Goal: Check status: Check status

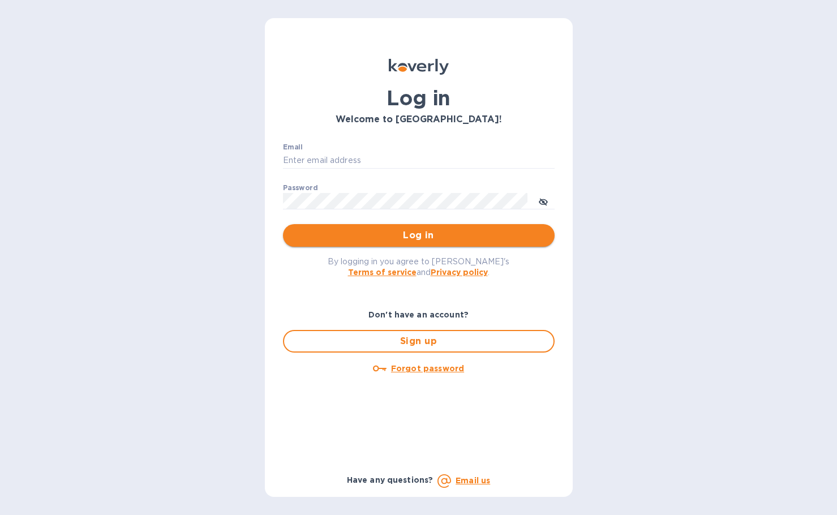
type input "[PERSON_NAME][EMAIL_ADDRESS][DOMAIN_NAME]"
click at [353, 238] on span "Log in" at bounding box center [419, 236] width 254 height 14
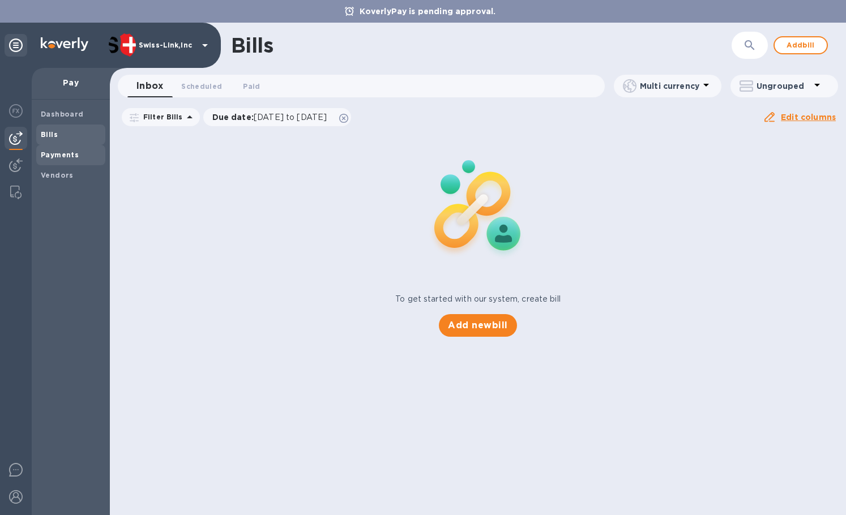
click at [65, 155] on b "Payments" at bounding box center [60, 155] width 38 height 8
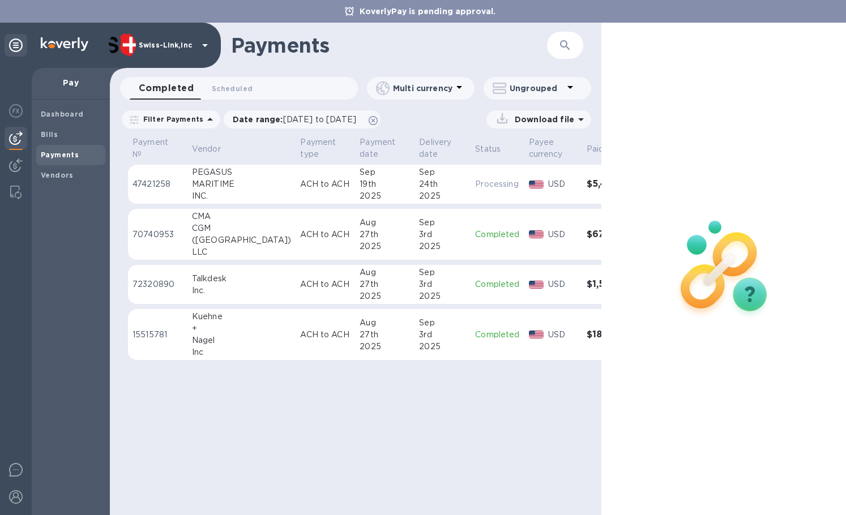
click at [215, 189] on div "MARITIME" at bounding box center [242, 184] width 100 height 12
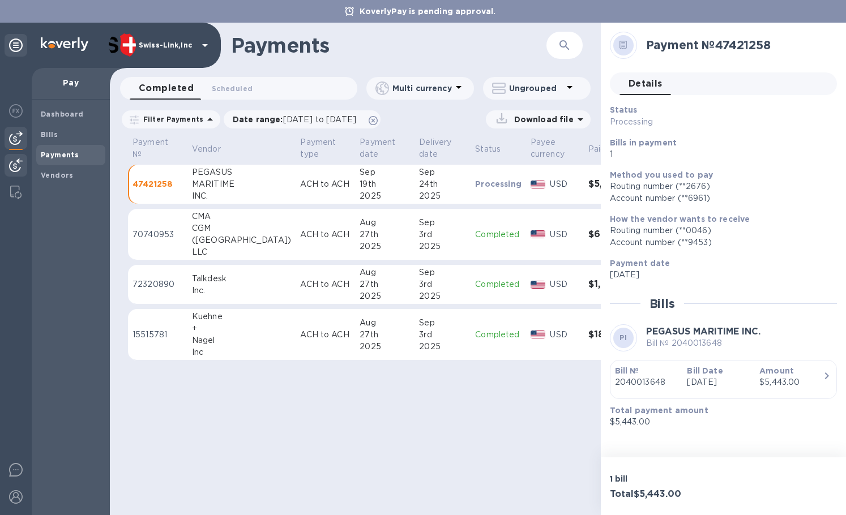
click at [18, 169] on img at bounding box center [16, 166] width 14 height 14
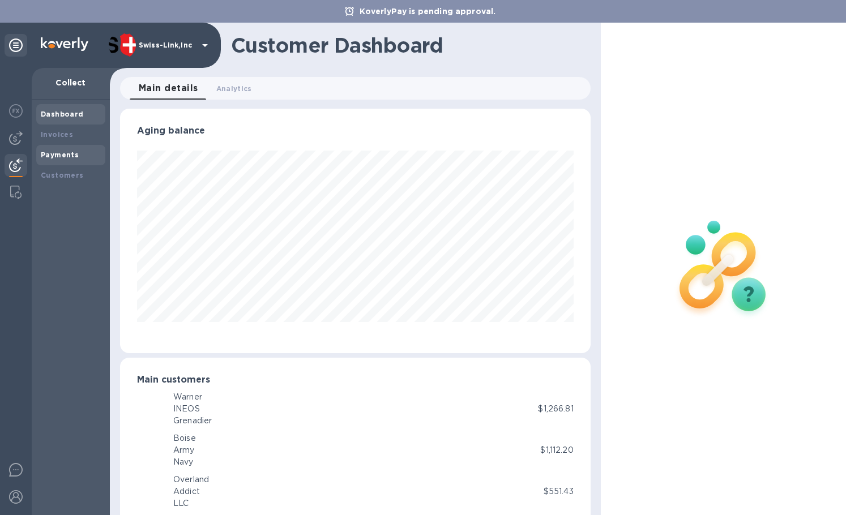
scroll to position [565914, 565693]
click at [58, 160] on div "Payments" at bounding box center [71, 154] width 60 height 11
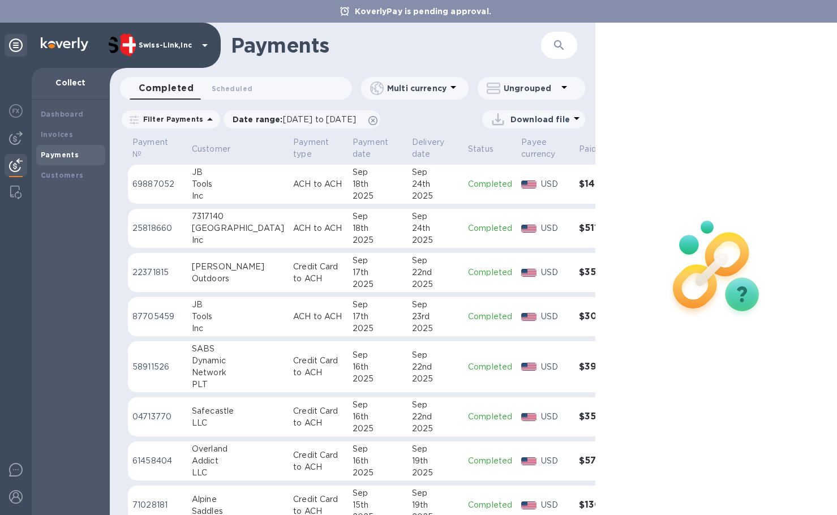
click at [224, 197] on div "Inc" at bounding box center [238, 196] width 92 height 12
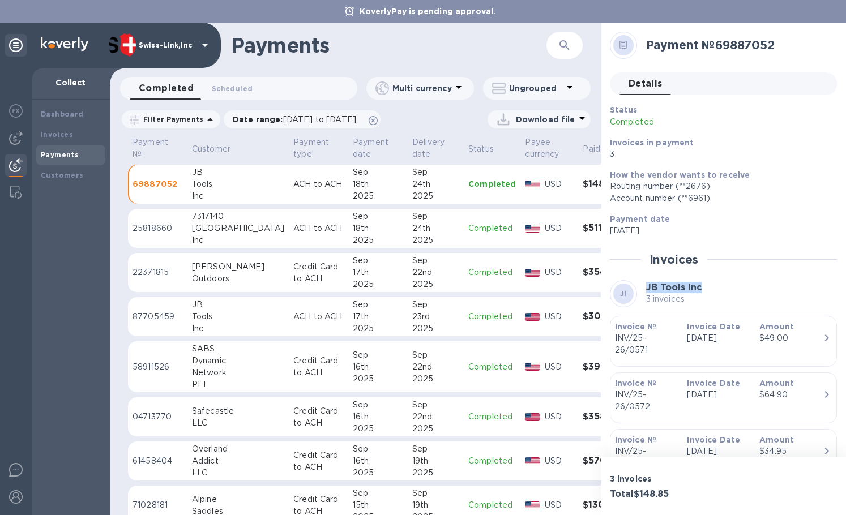
drag, startPoint x: 645, startPoint y: 288, endPoint x: 702, endPoint y: 288, distance: 56.6
click at [702, 288] on div "JI JB Tools Inc 3 invoices" at bounding box center [723, 293] width 227 height 27
copy b "JB Tools Inc"
drag, startPoint x: 646, startPoint y: 297, endPoint x: 685, endPoint y: 300, distance: 39.2
click at [685, 300] on p "3 invoices" at bounding box center [673, 299] width 55 height 12
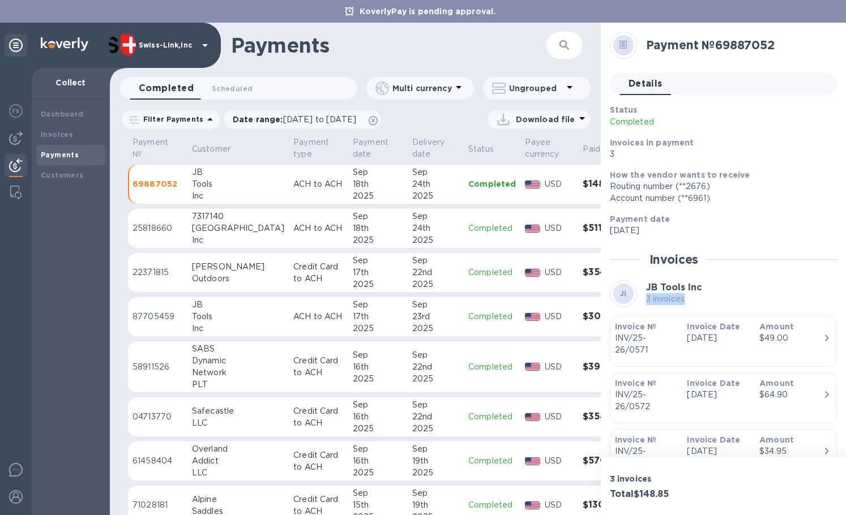
copy p "3 invoices"
click at [668, 495] on h3 "Total $148.85" at bounding box center [664, 494] width 109 height 11
copy h3 "148.85"
click at [729, 44] on h2 "Payment № 69887052" at bounding box center [737, 45] width 182 height 14
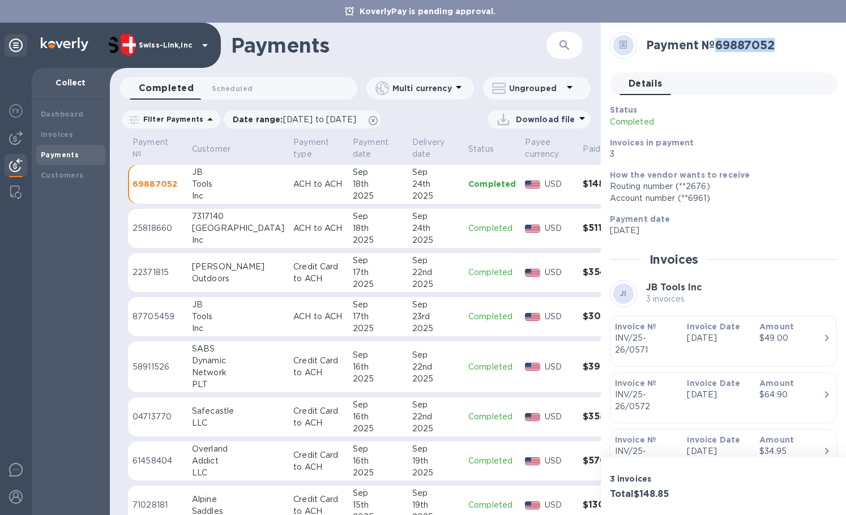
click at [729, 44] on h2 "Payment № 69887052" at bounding box center [737, 45] width 182 height 14
copy h2 "69887052"
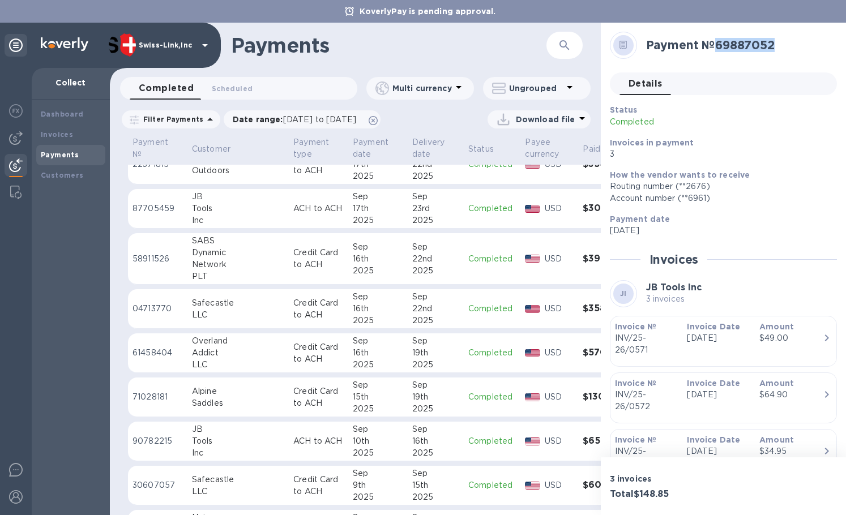
scroll to position [113, 0]
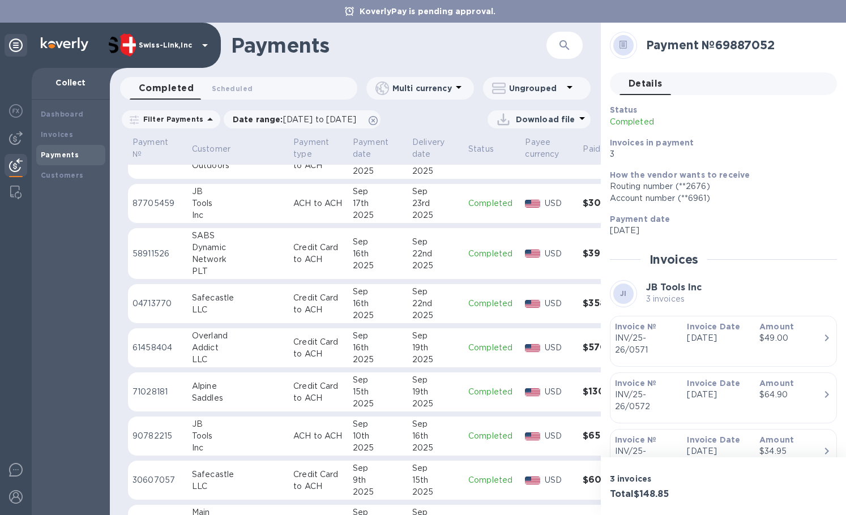
click at [216, 353] on div "Addict" at bounding box center [238, 348] width 92 height 12
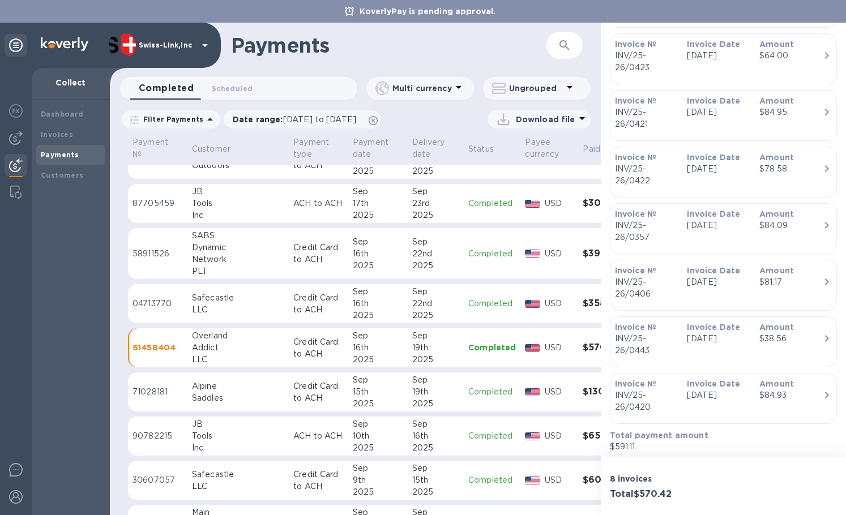
scroll to position [408, 0]
